Goal: Navigation & Orientation: Find specific page/section

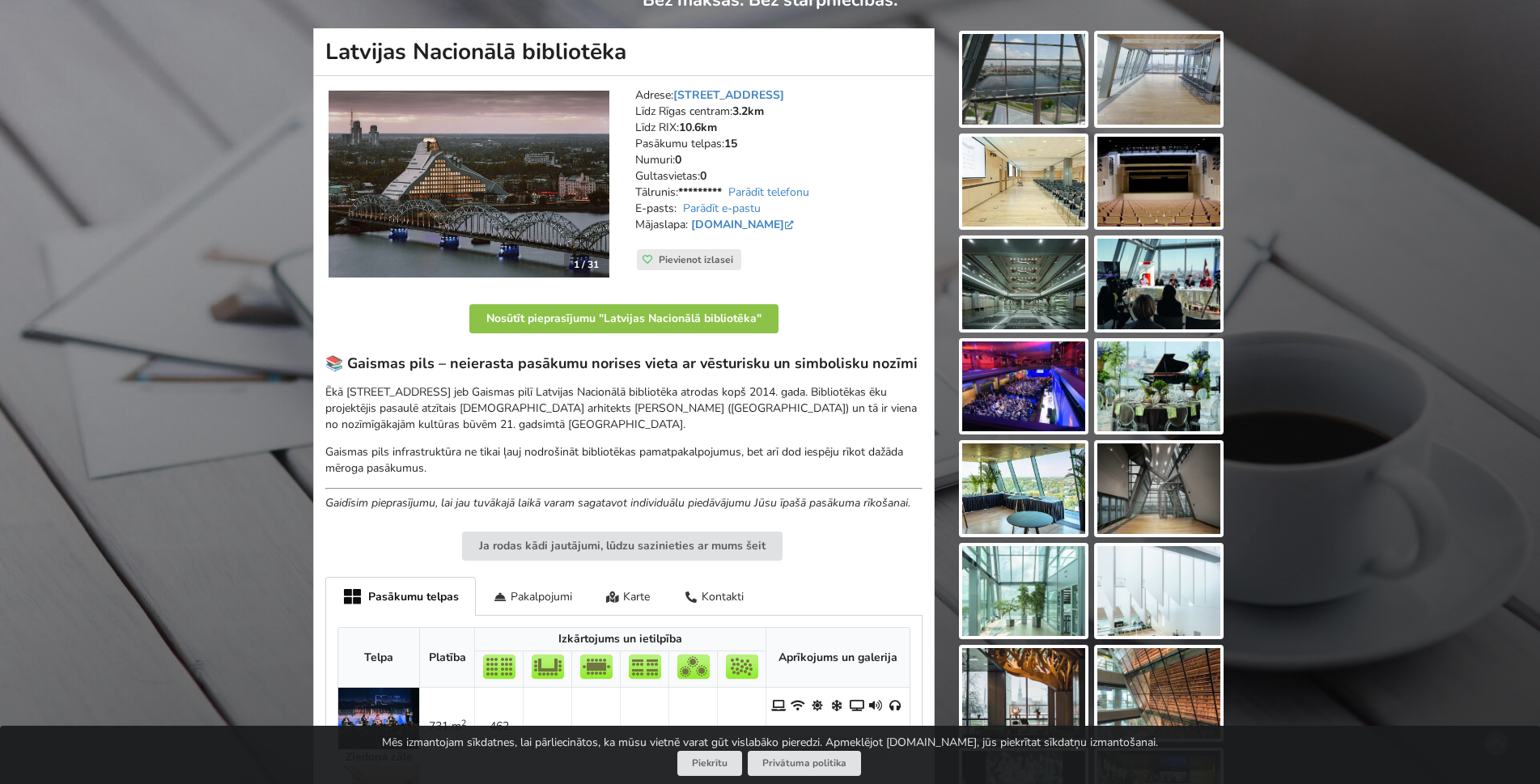
scroll to position [486, 0]
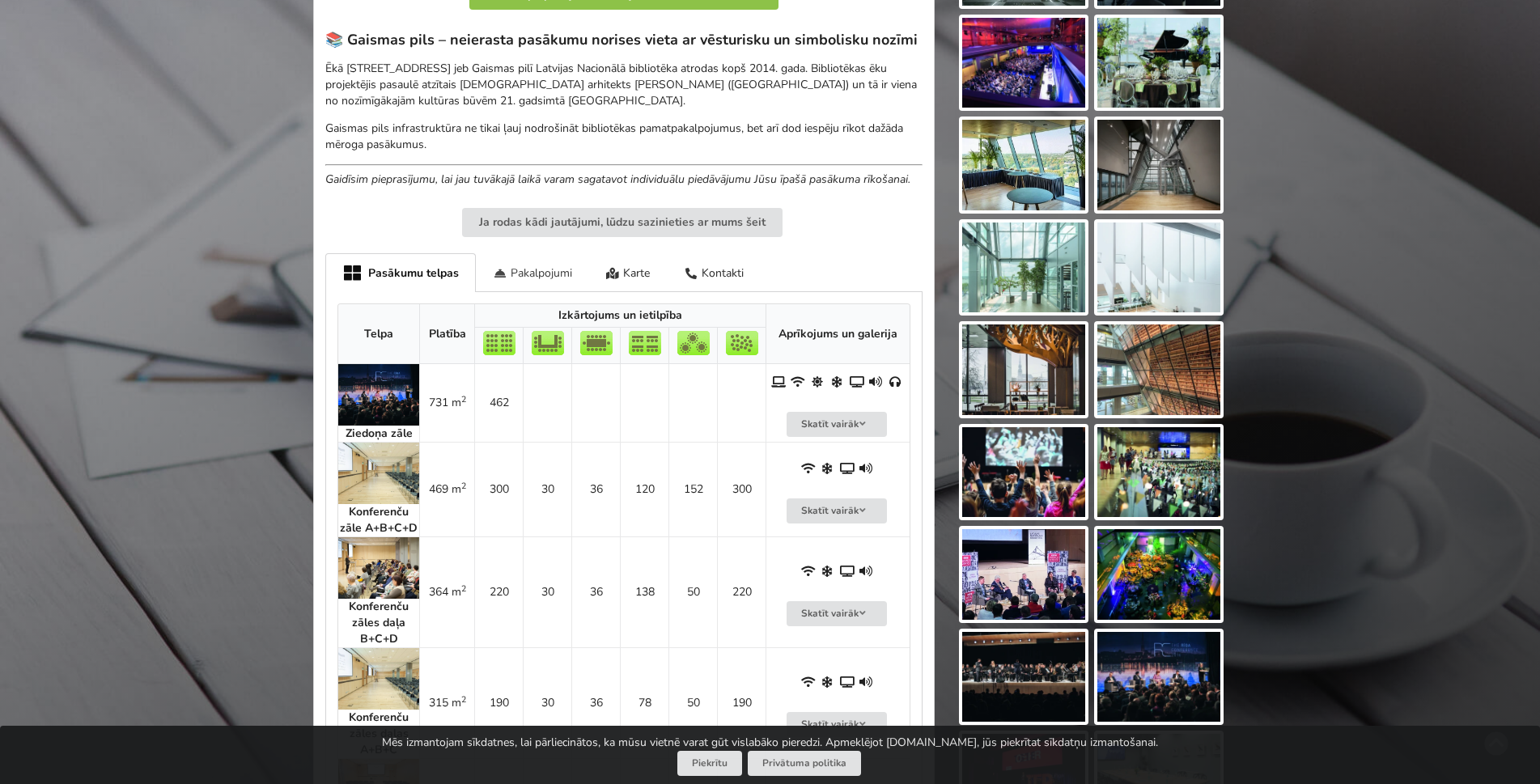
click at [539, 275] on div "Pakalpojumi" at bounding box center [532, 272] width 114 height 38
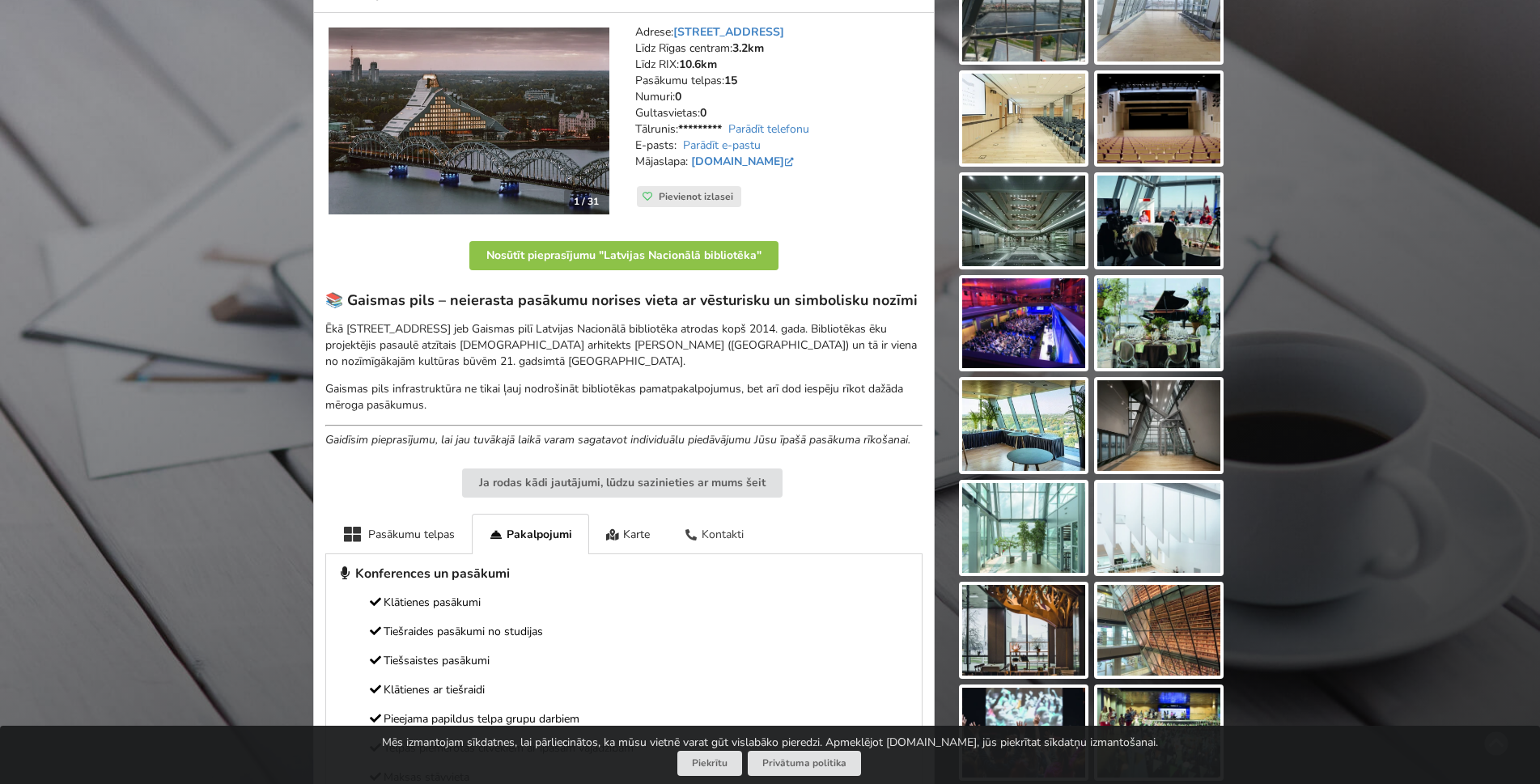
scroll to position [243, 0]
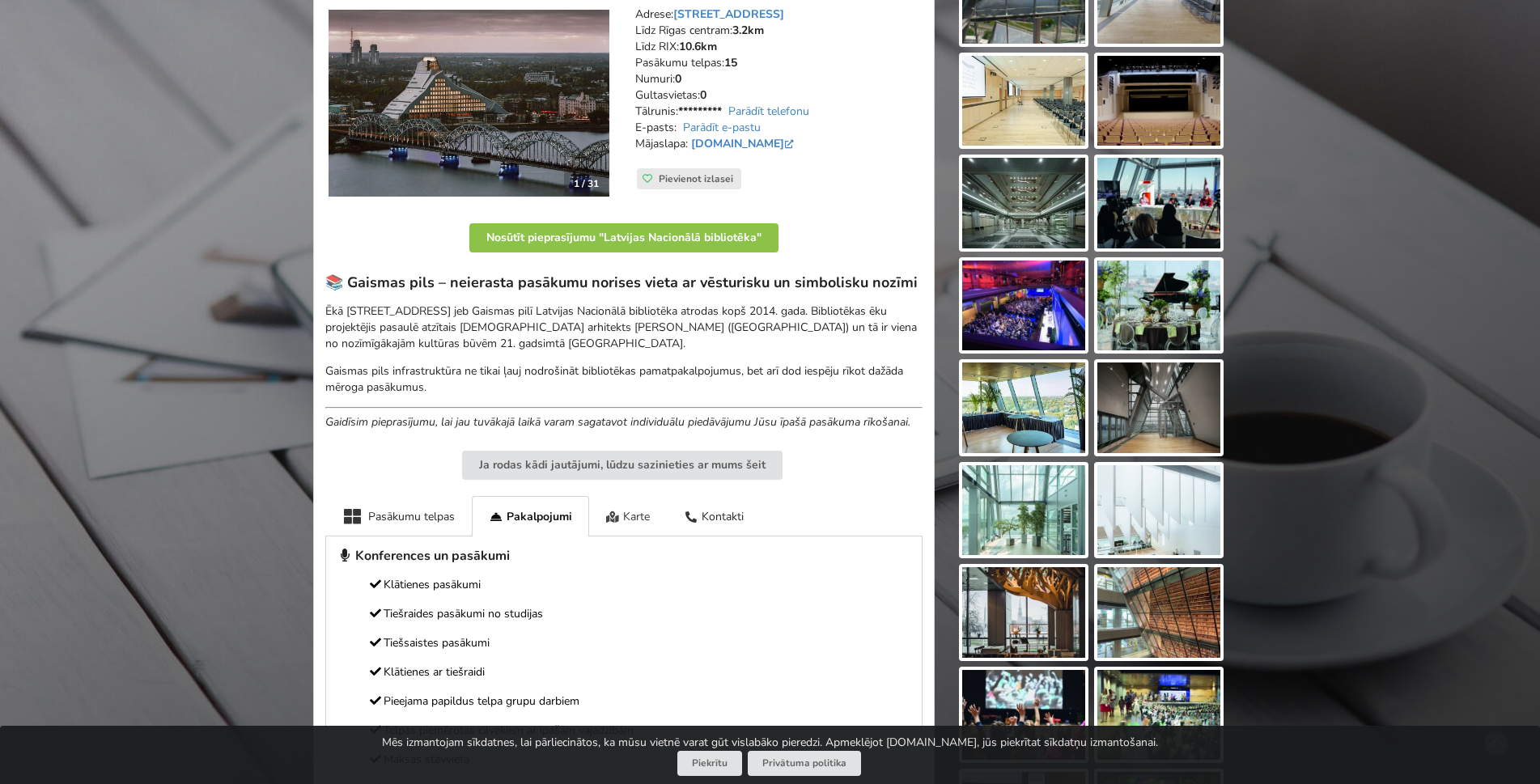
click at [641, 523] on div "Karte" at bounding box center [628, 516] width 78 height 40
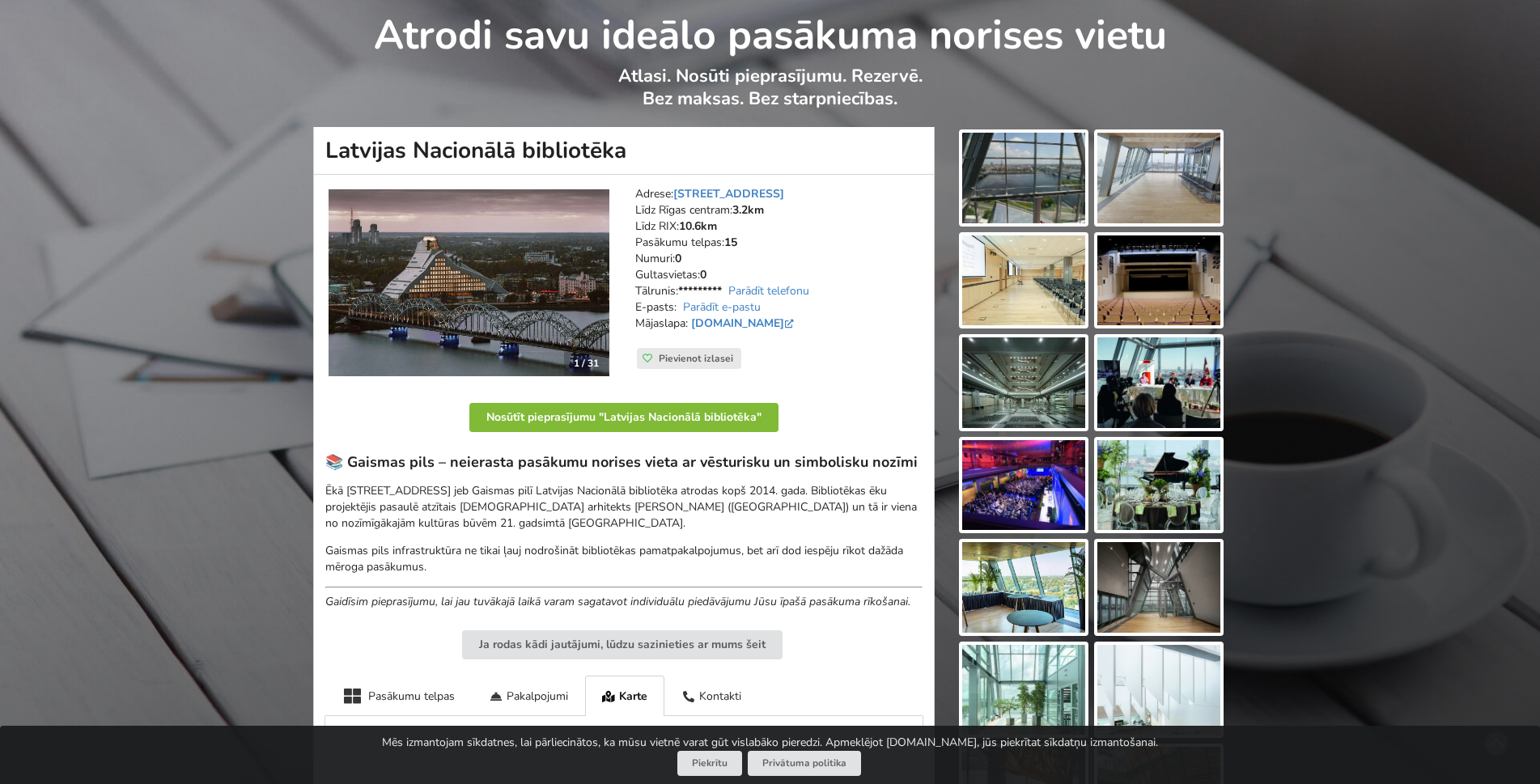
scroll to position [324, 0]
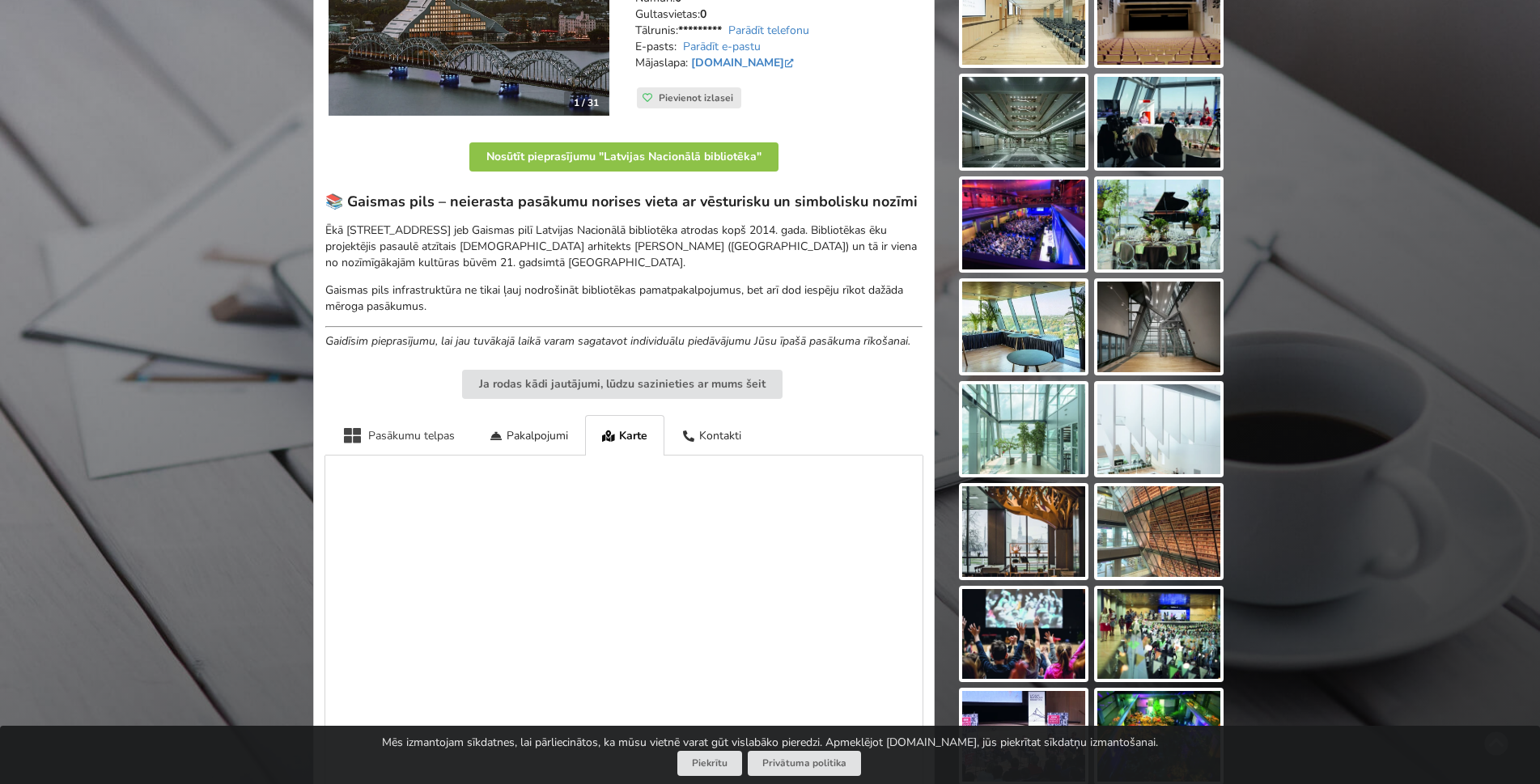
click at [427, 438] on div "Pasākumu telpas" at bounding box center [399, 435] width 146 height 40
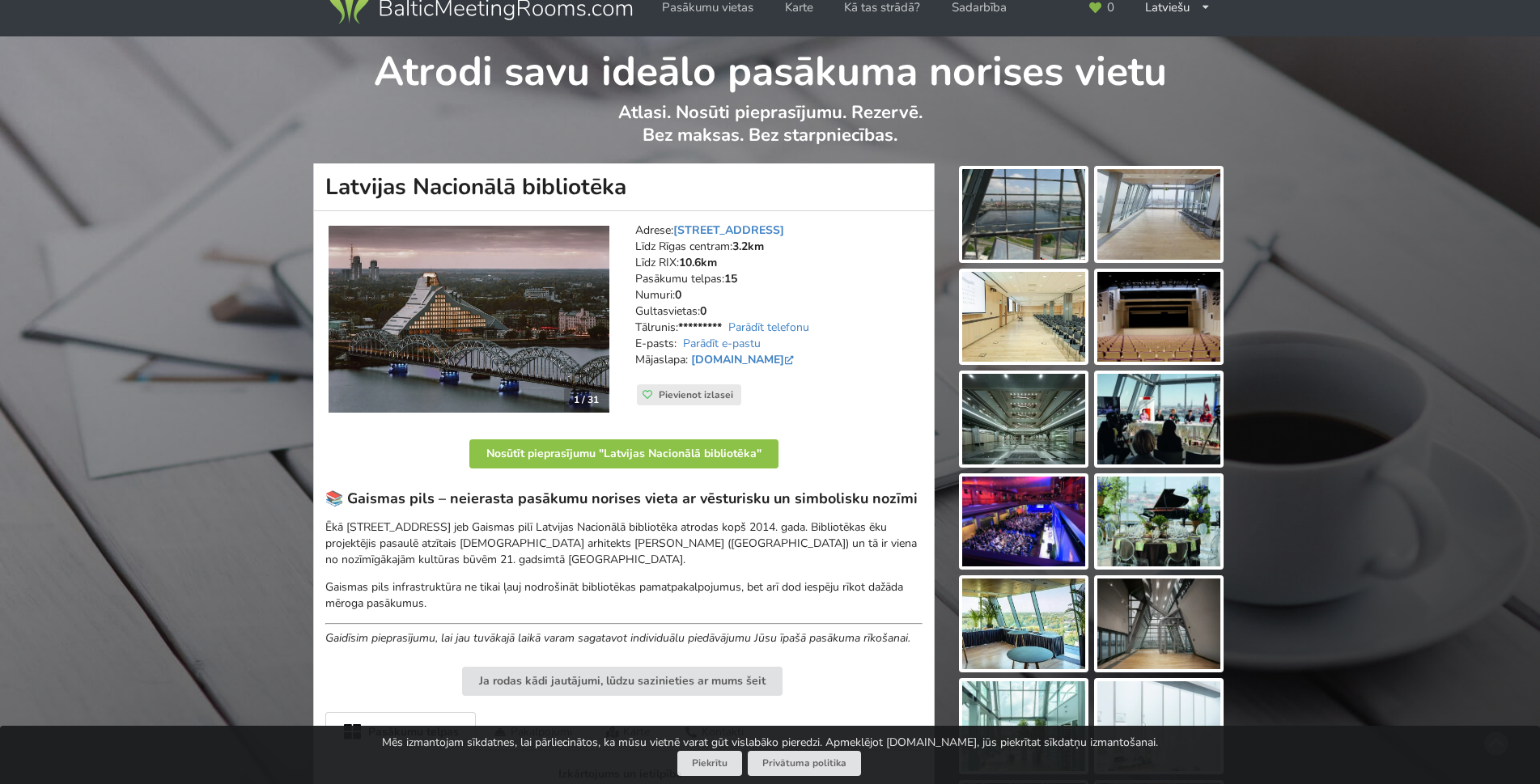
scroll to position [0, 0]
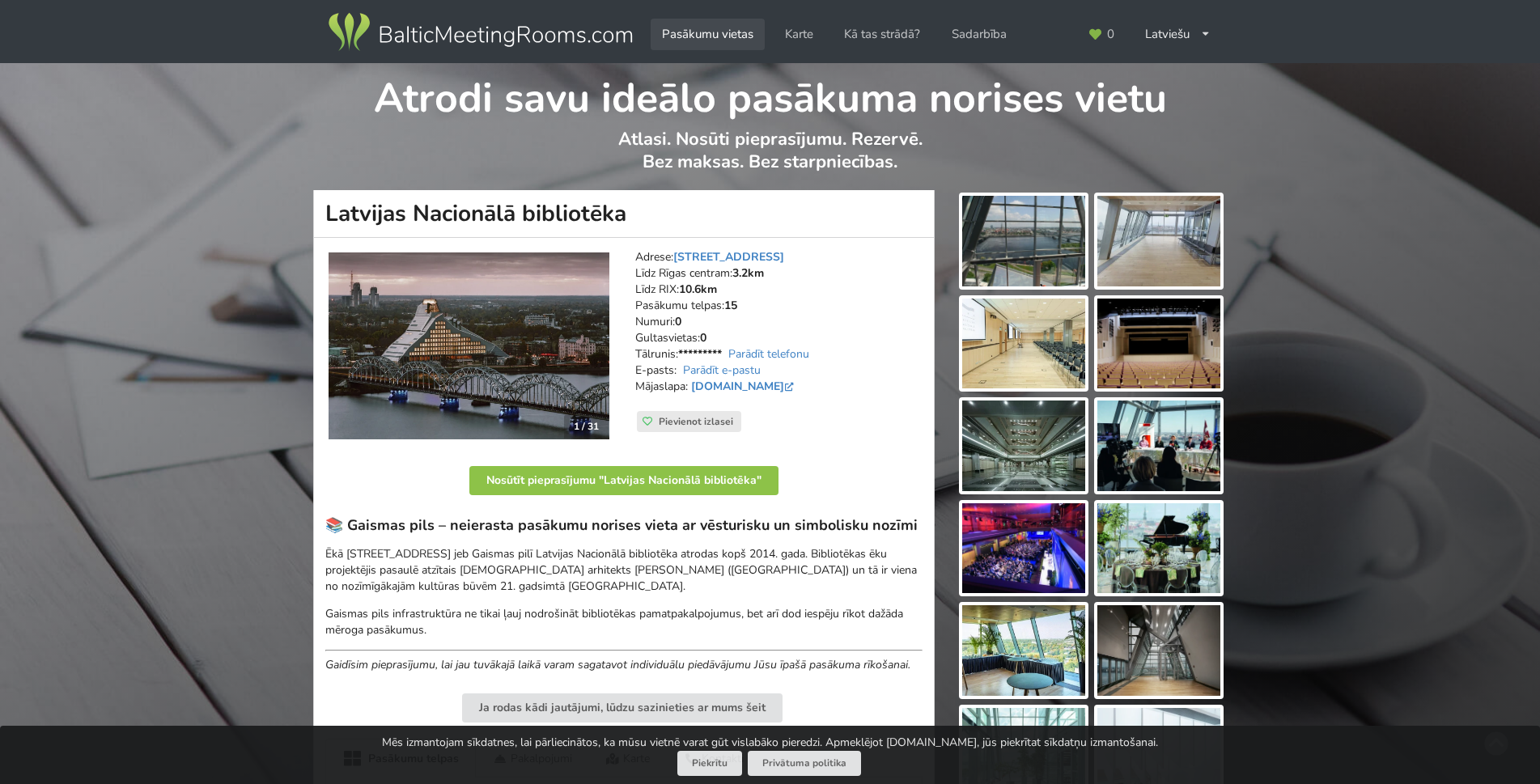
click at [713, 43] on link "Pasākumu vietas" at bounding box center [708, 34] width 114 height 32
